Goal: Information Seeking & Learning: Learn about a topic

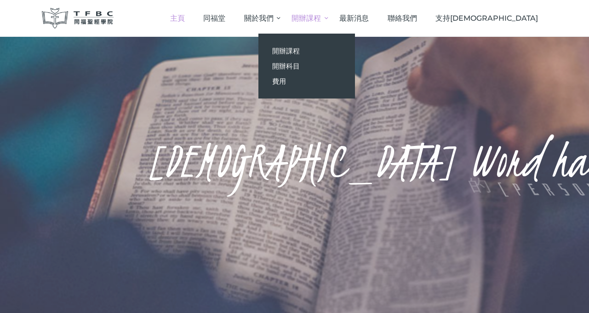
click at [321, 20] on span "開辦課程" at bounding box center [306, 18] width 29 height 9
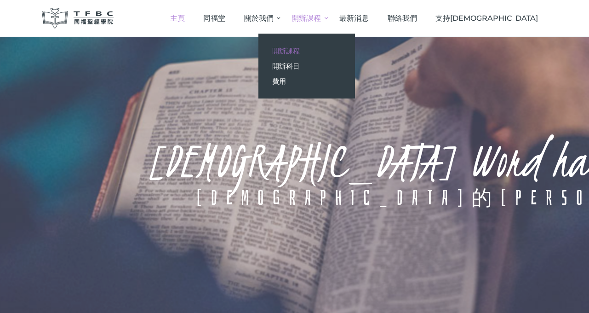
click at [300, 51] on span "開辦課程" at bounding box center [286, 50] width 28 height 9
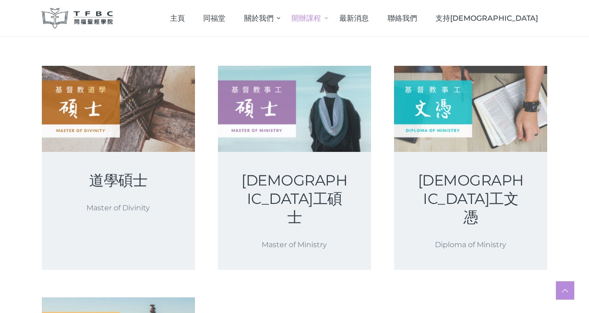
scroll to position [155, 0]
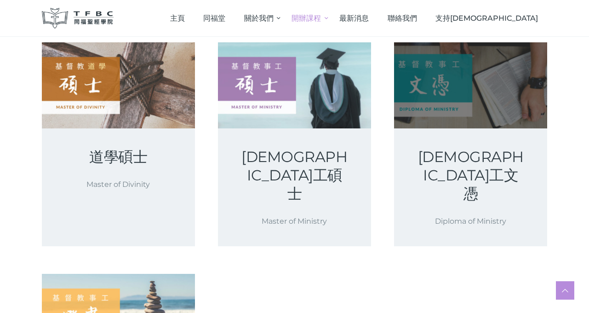
click at [435, 97] on link at bounding box center [470, 85] width 153 height 86
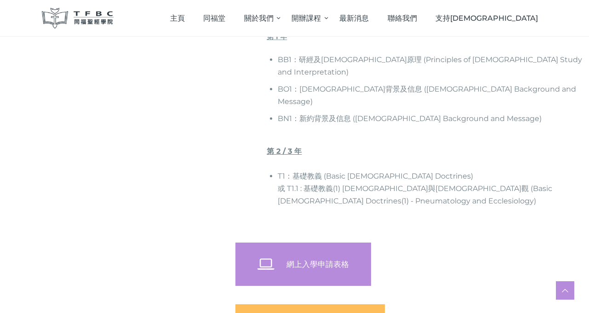
scroll to position [608, 0]
